Goal: Download file/media

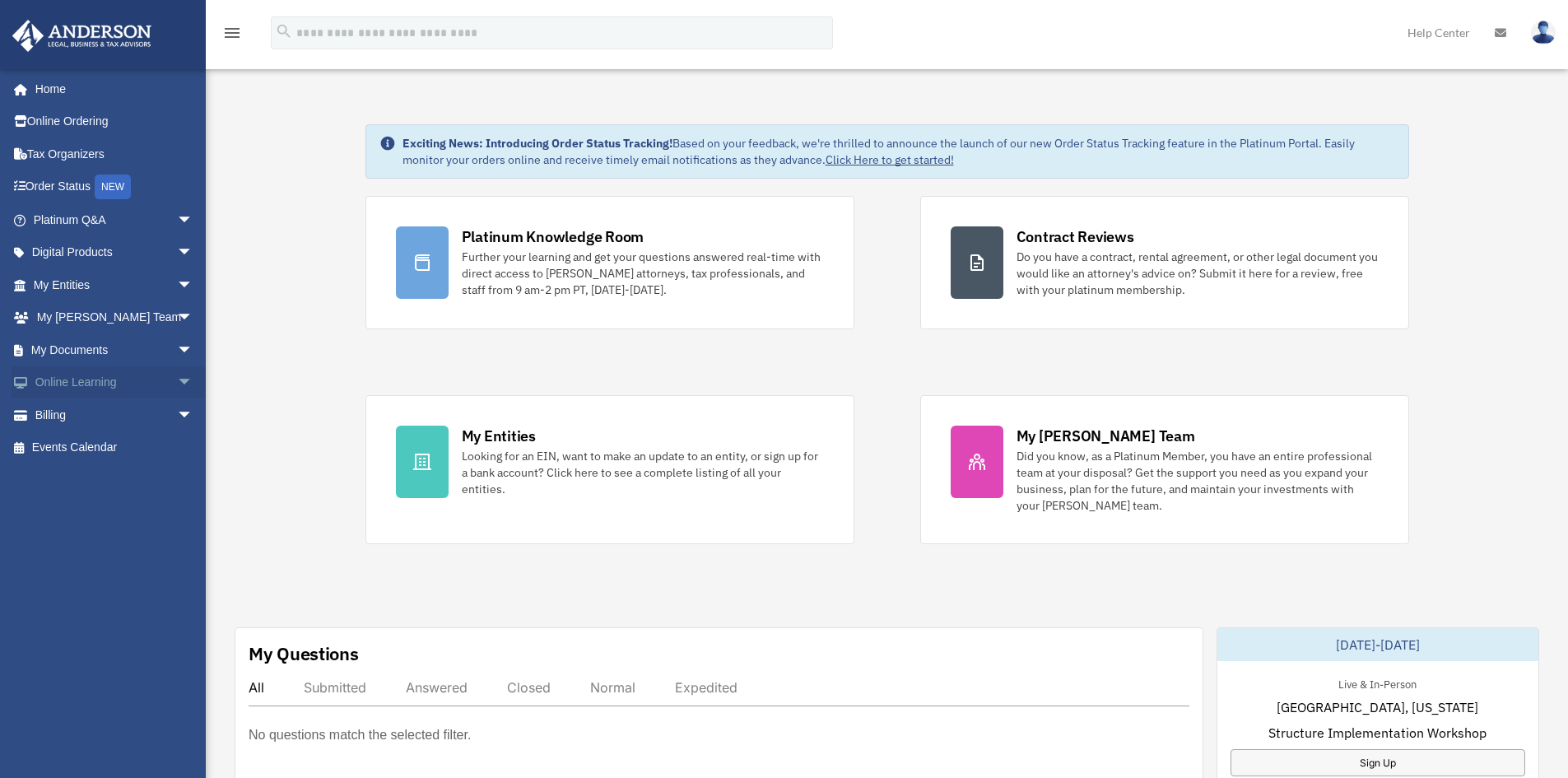
click at [177, 383] on span "arrow_drop_down" at bounding box center [193, 383] width 33 height 34
click at [177, 351] on span "arrow_drop_down" at bounding box center [193, 350] width 33 height 34
click at [57, 384] on span at bounding box center [54, 382] width 10 height 11
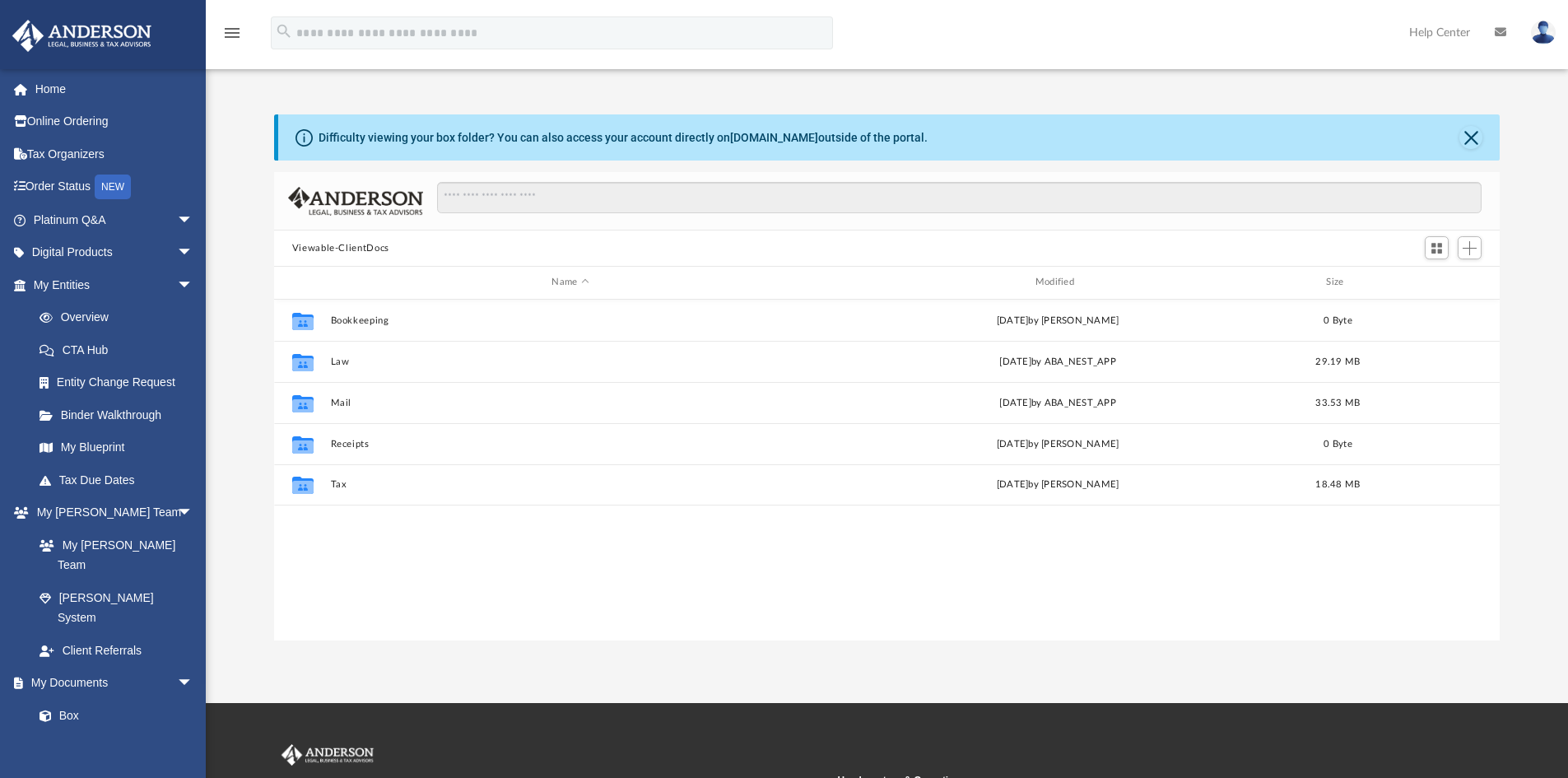
scroll to position [363, 1214]
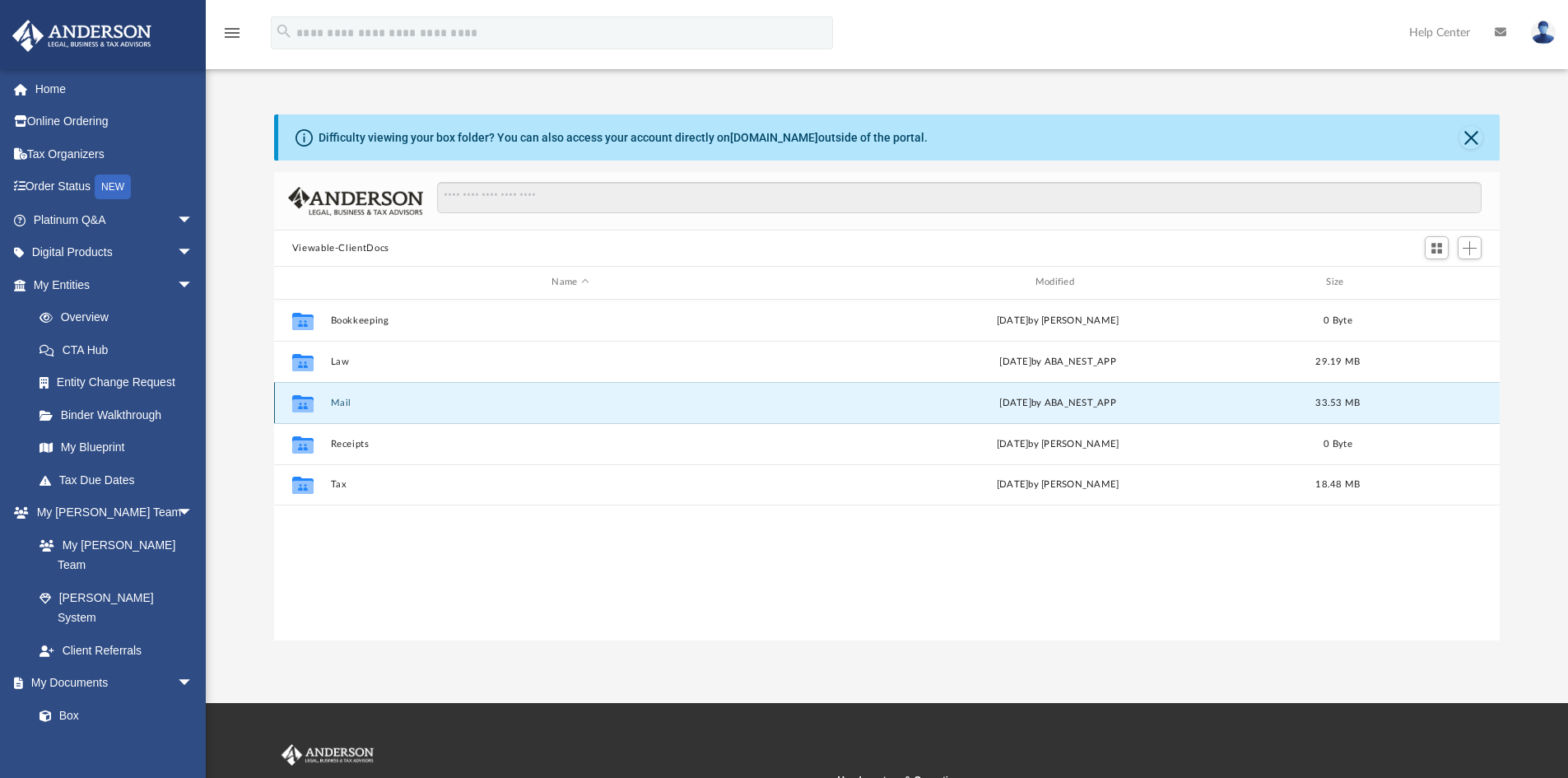
click at [339, 406] on button "Mail" at bounding box center [569, 402] width 480 height 10
click at [396, 568] on div "Collaborated Folder Bookkeeping [DATE] by [PERSON_NAME] 0 Byte Collaborated Fol…" at bounding box center [888, 470] width 1227 height 341
click at [336, 402] on button "Mail" at bounding box center [569, 402] width 480 height 10
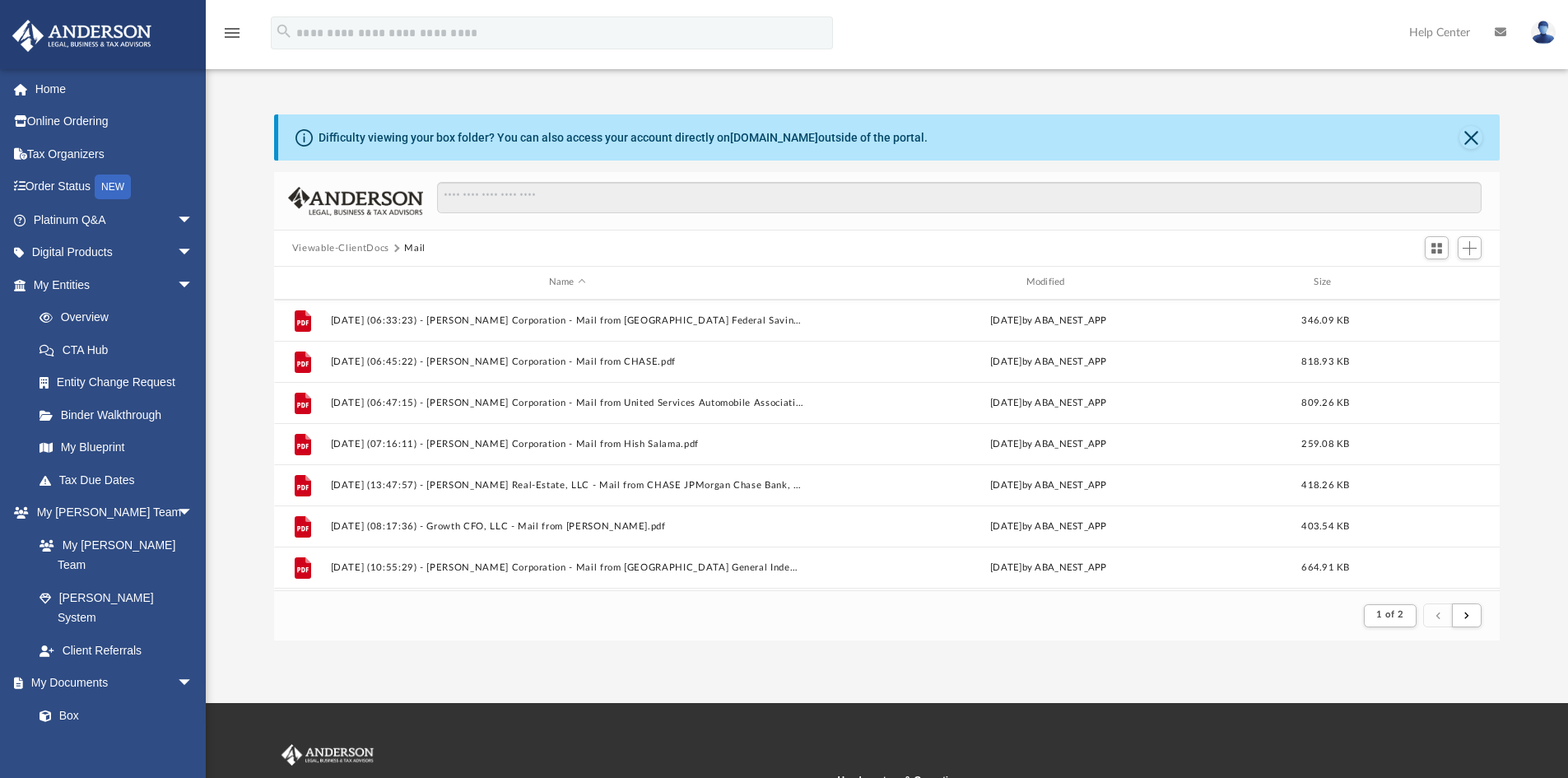
scroll to position [1768, 0]
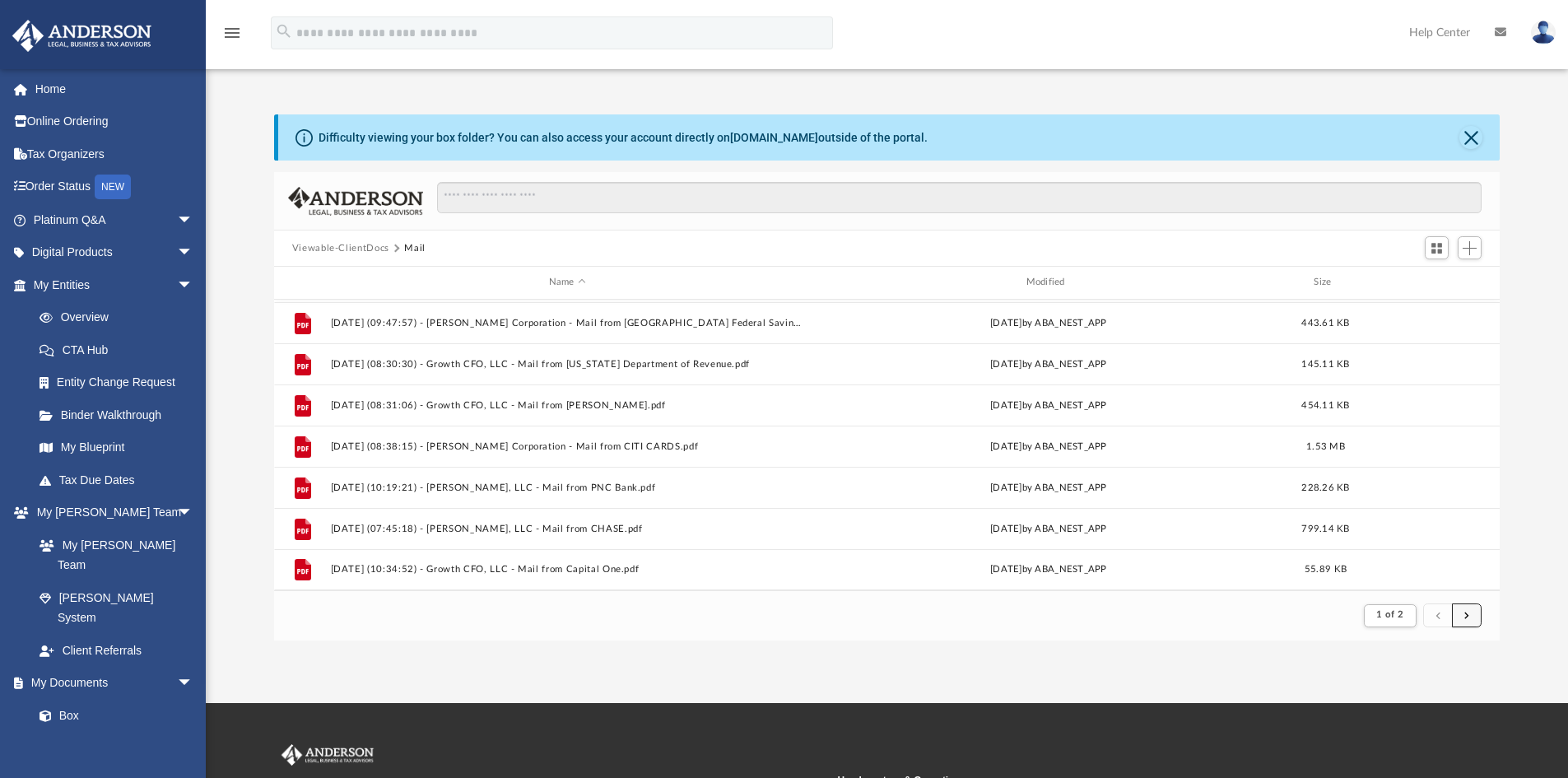
click at [1472, 609] on button "submit" at bounding box center [1467, 615] width 30 height 23
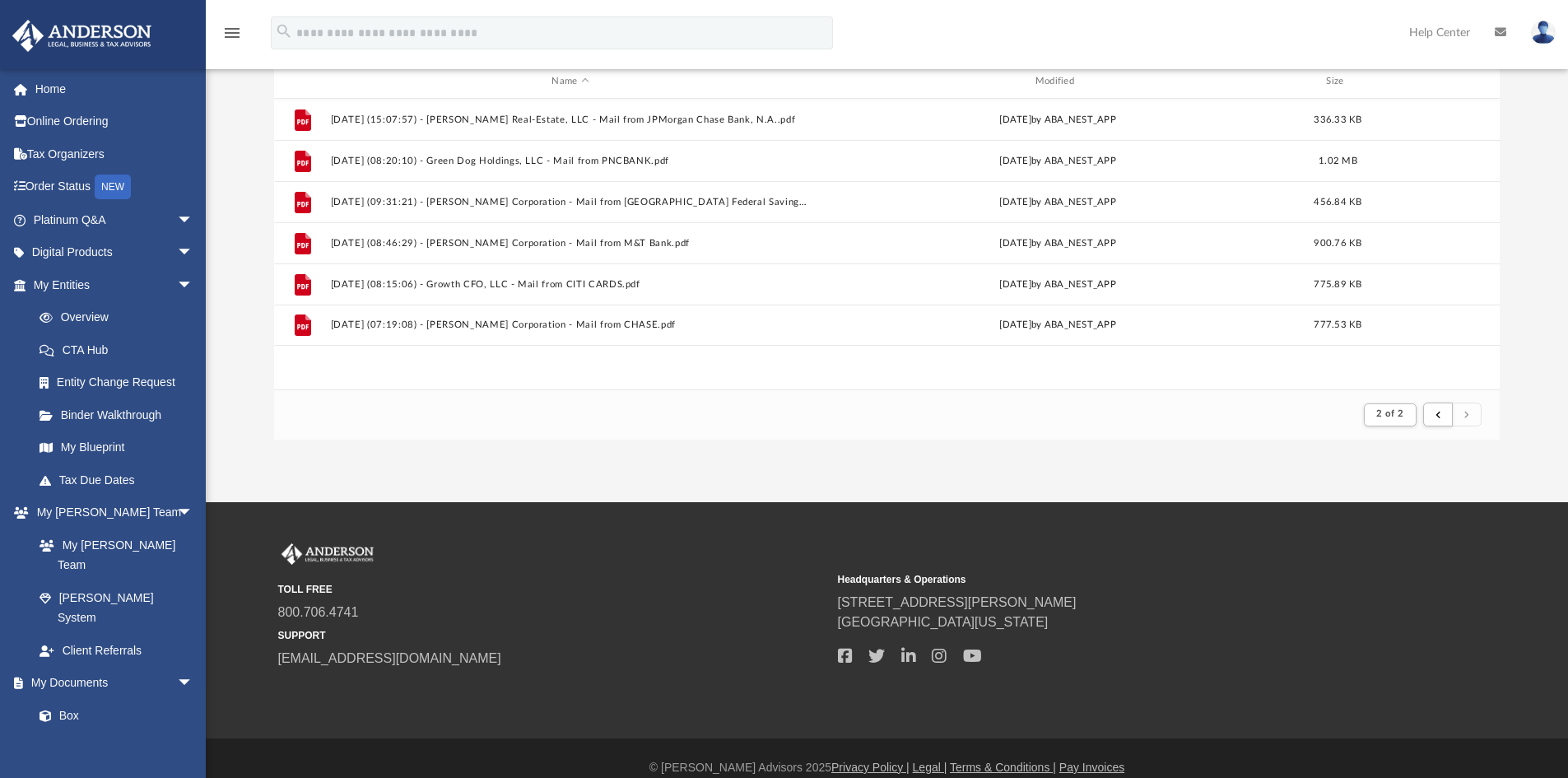
scroll to position [220, 0]
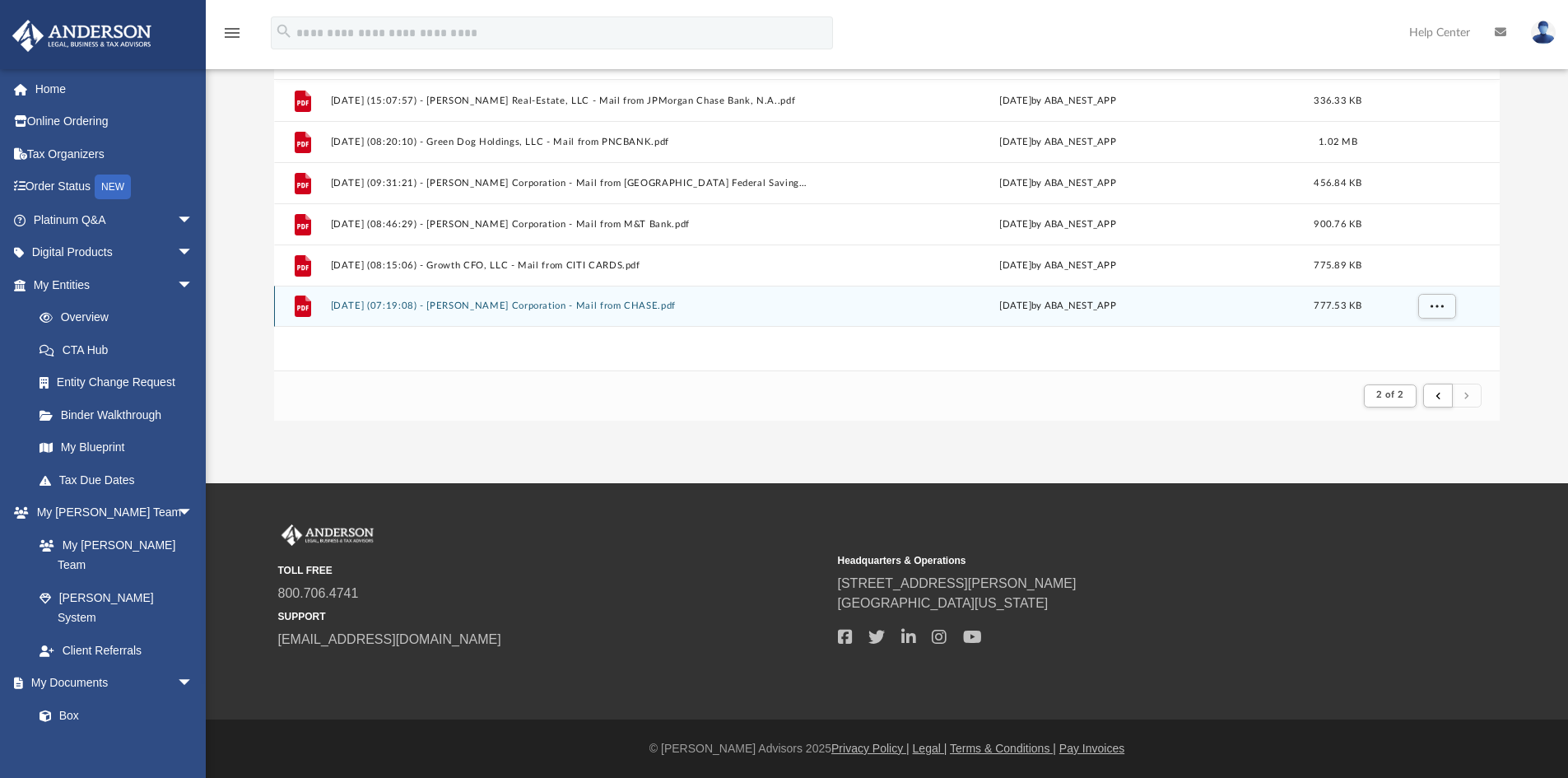
click at [576, 310] on button "[DATE] (07:19:08) - [PERSON_NAME] Corporation - Mail from CHASE.pdf" at bounding box center [569, 305] width 480 height 10
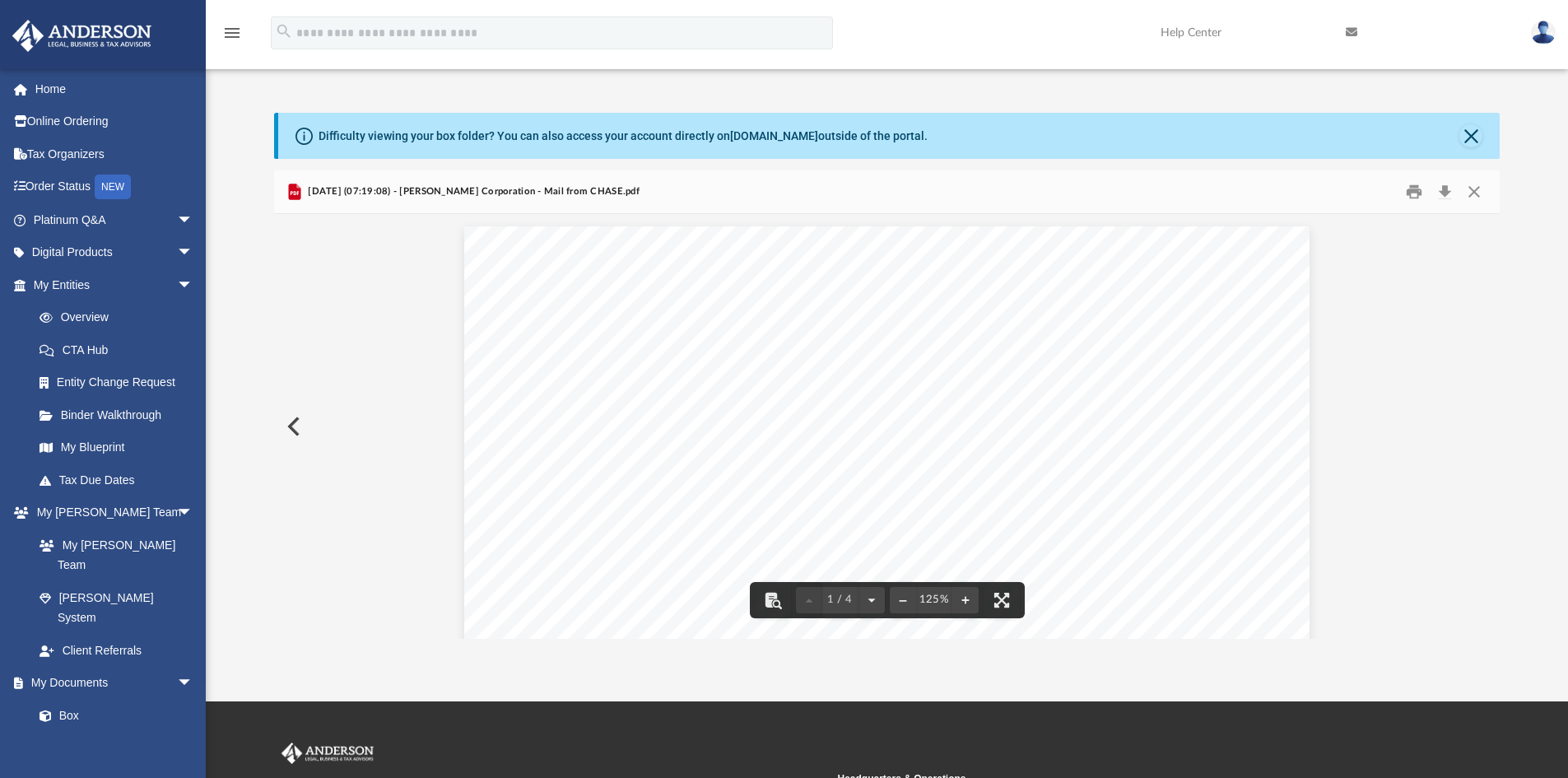
scroll to position [0, 0]
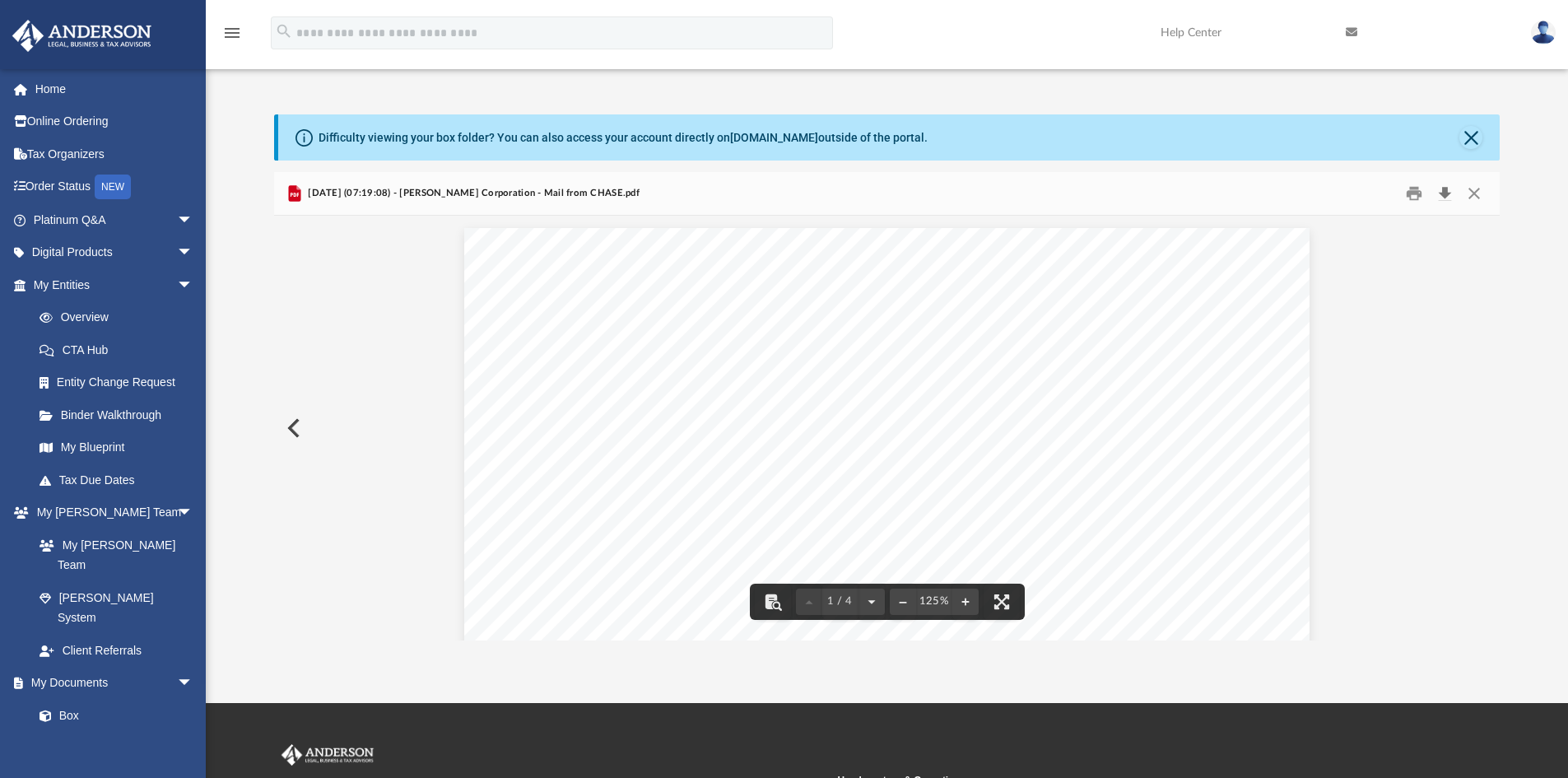
click at [1443, 196] on button "Download" at bounding box center [1445, 194] width 30 height 25
click at [294, 426] on button "Preview" at bounding box center [292, 428] width 37 height 46
click at [291, 428] on button "Preview" at bounding box center [292, 428] width 37 height 46
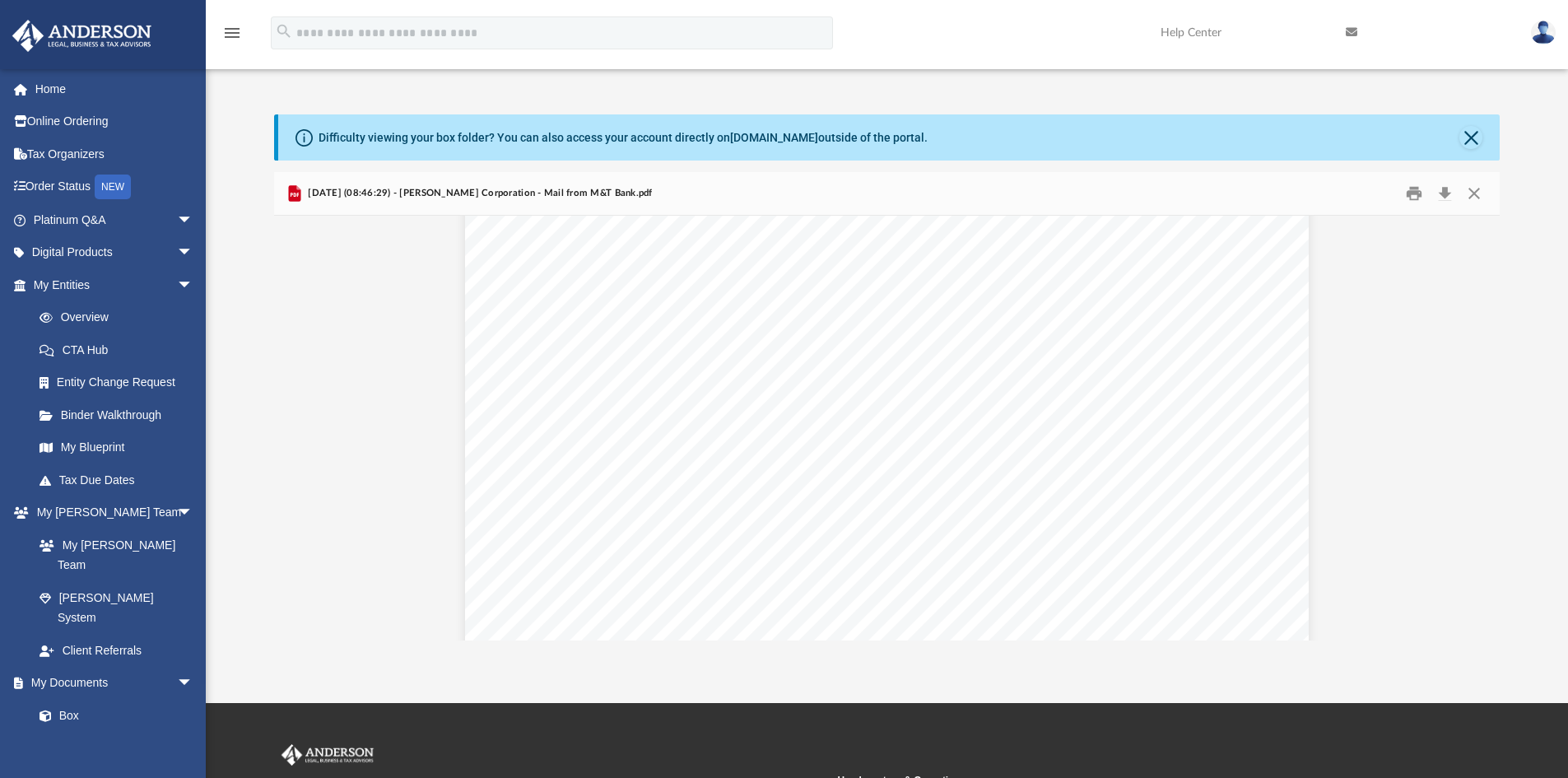
scroll to position [247, 0]
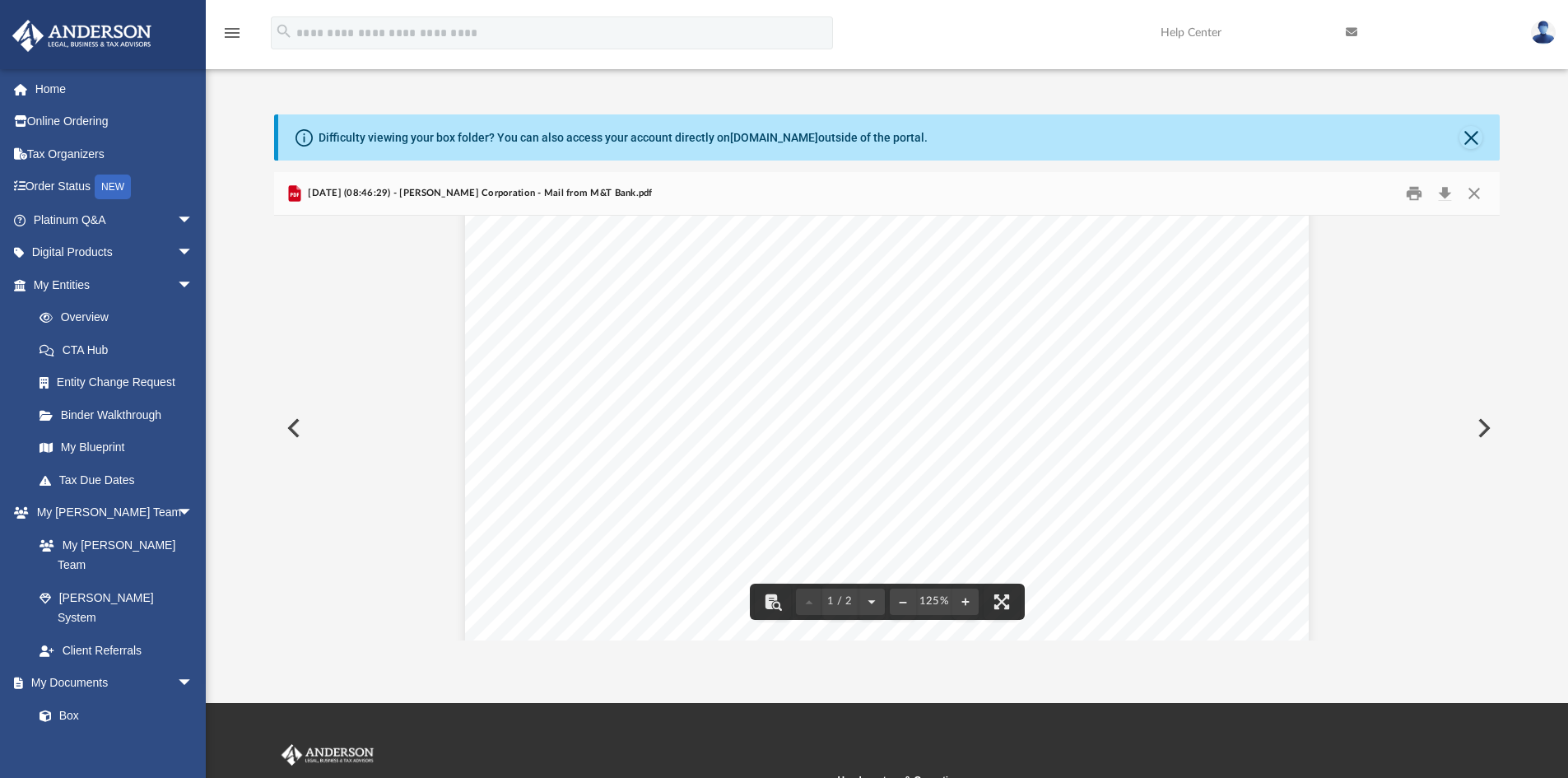
click at [1543, 34] on img at bounding box center [1544, 32] width 24 height 23
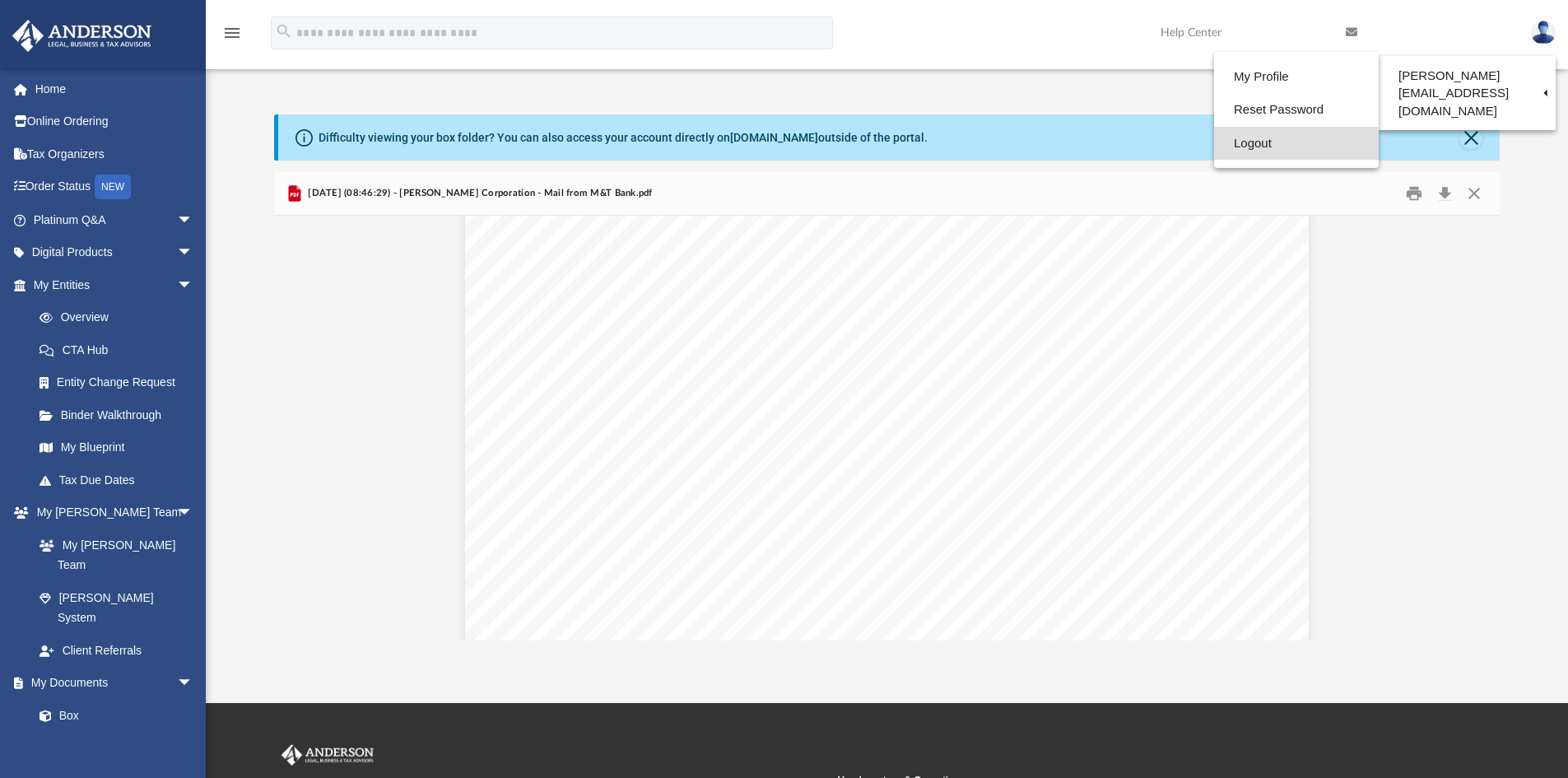
click at [1250, 148] on link "Logout" at bounding box center [1296, 144] width 164 height 34
